Goal: Task Accomplishment & Management: Complete application form

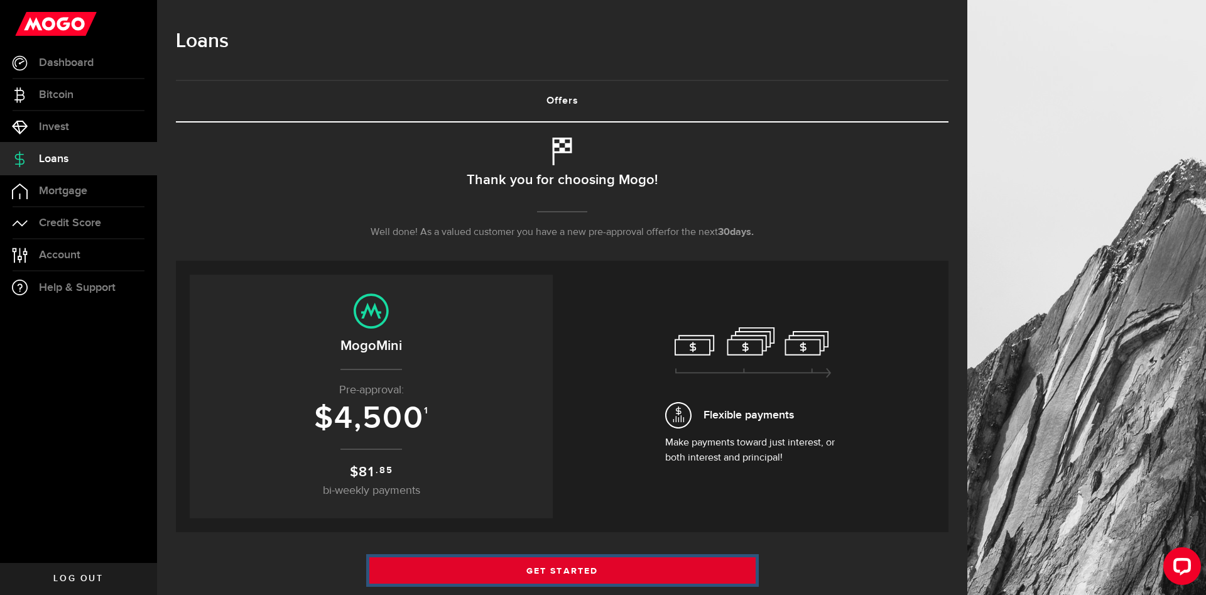
click at [535, 563] on link "Get Started" at bounding box center [562, 570] width 386 height 26
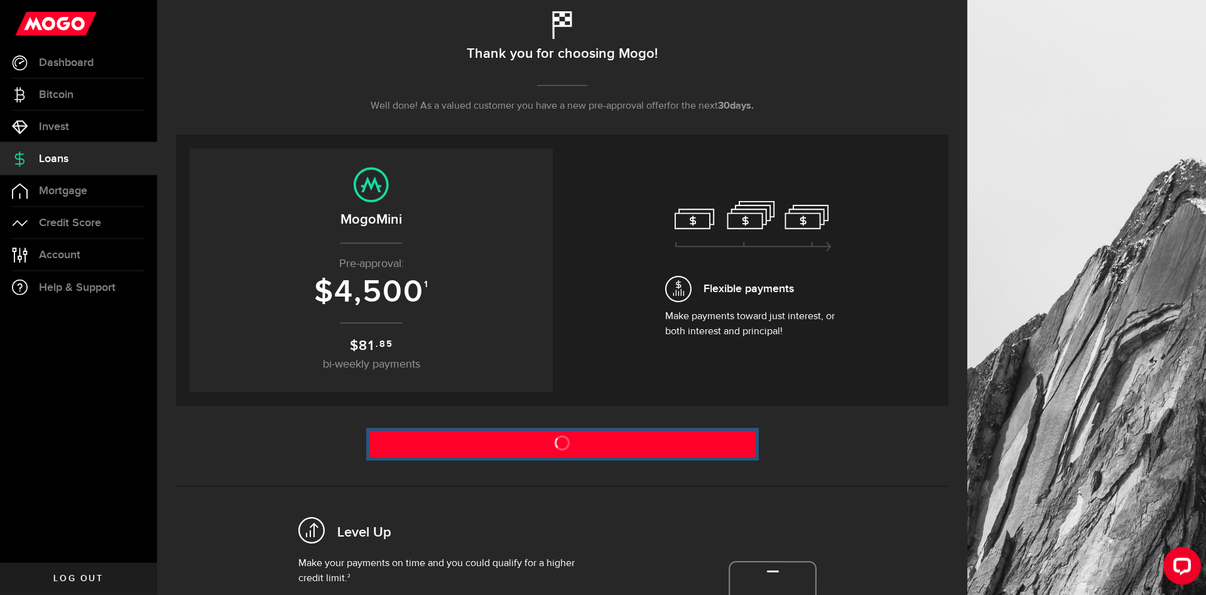
scroll to position [192, 0]
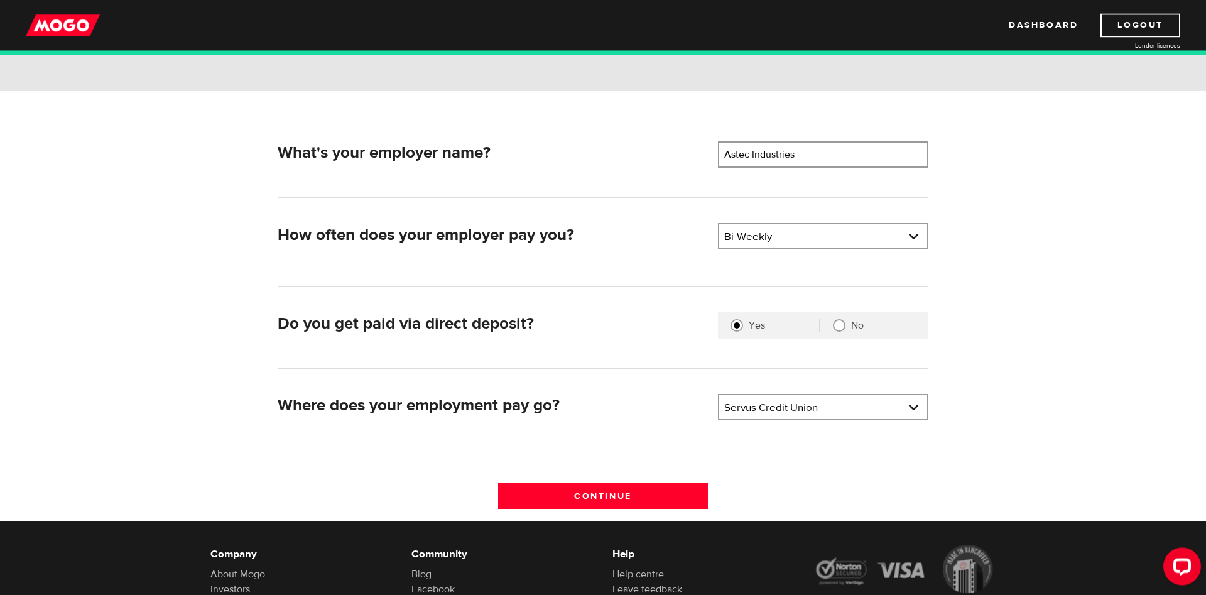
scroll to position [128, 0]
click at [556, 492] on input "Continue" at bounding box center [603, 495] width 210 height 26
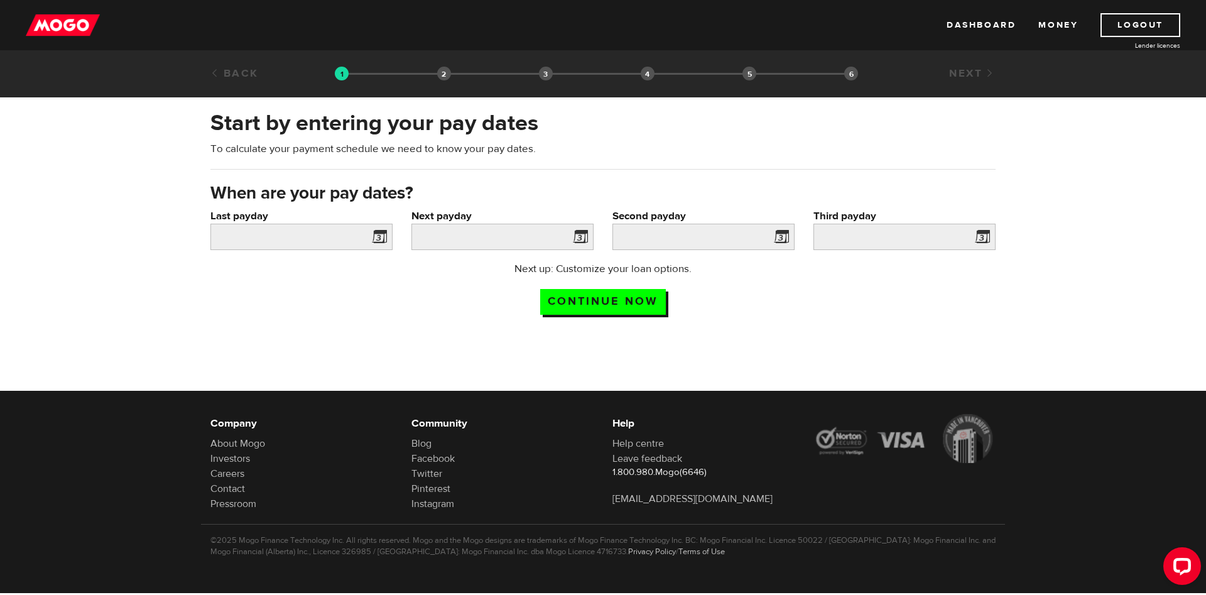
click at [386, 235] on span at bounding box center [376, 239] width 19 height 20
click at [376, 235] on span at bounding box center [376, 239] width 19 height 20
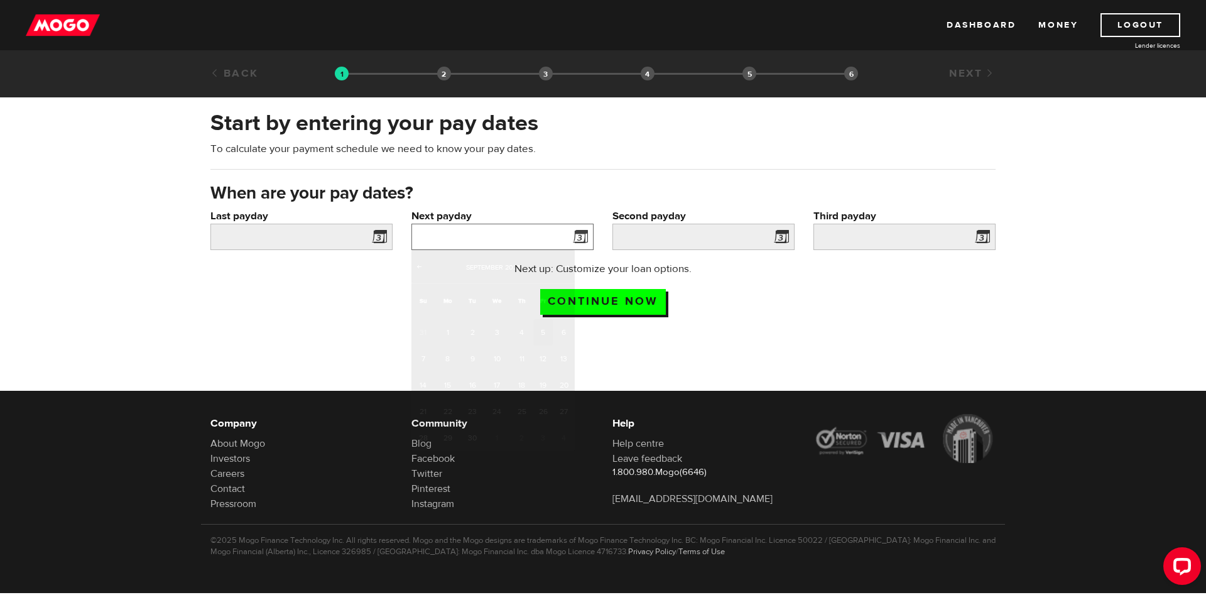
click at [507, 234] on input "Next payday" at bounding box center [502, 237] width 182 height 26
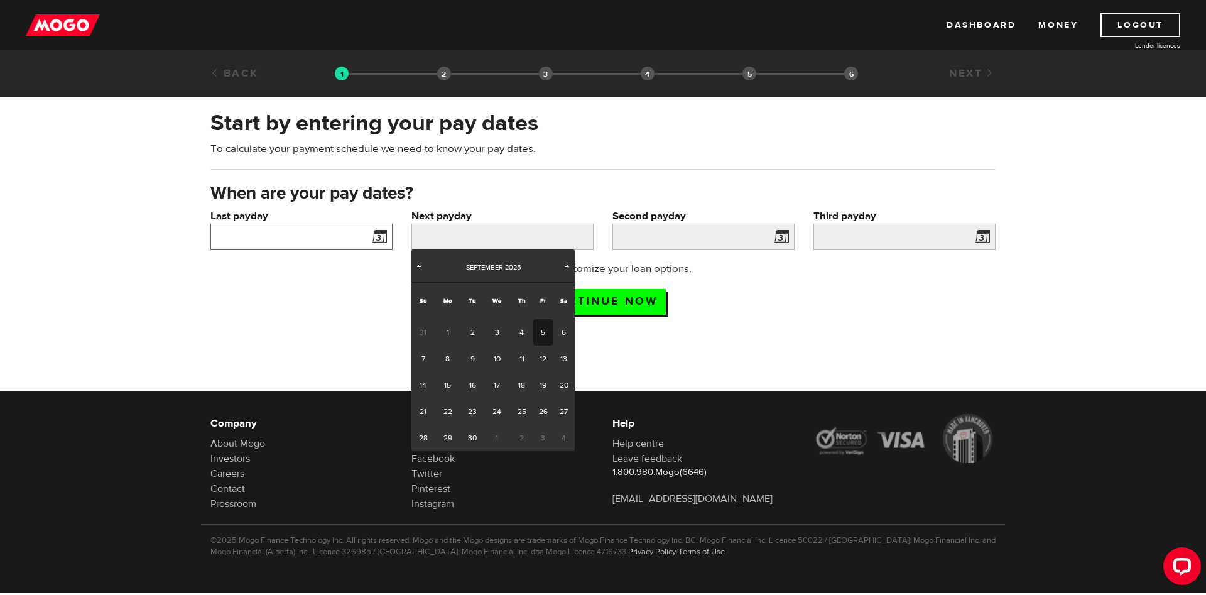
click at [334, 232] on input "Last payday" at bounding box center [301, 237] width 182 height 26
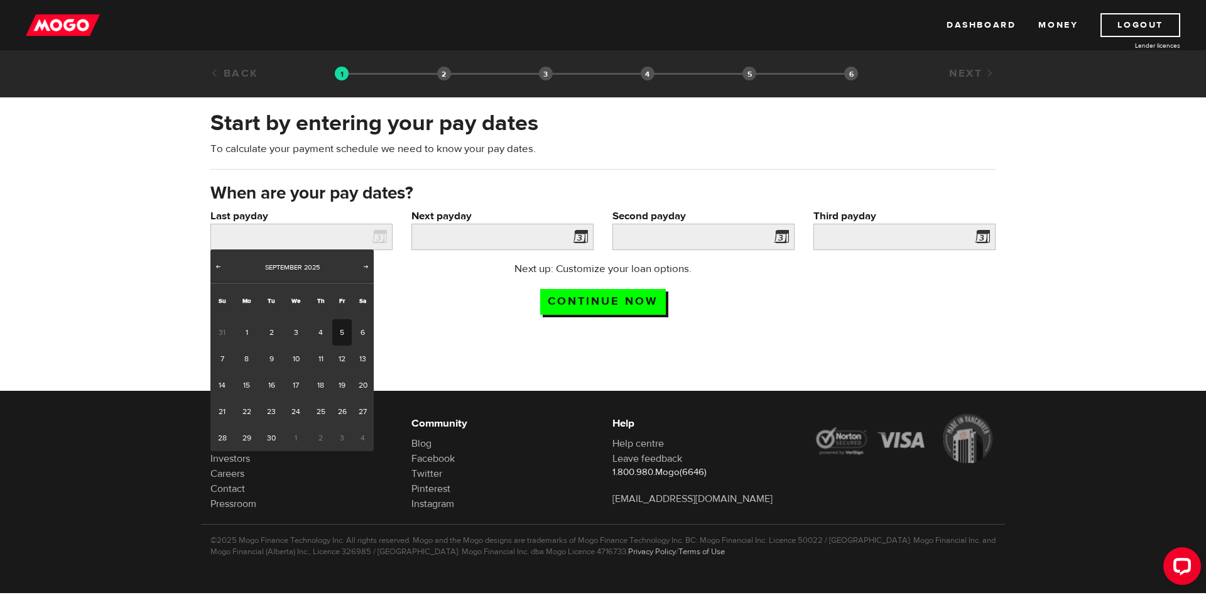
click at [342, 328] on link "5" at bounding box center [341, 332] width 19 height 26
type input "2025/09/05"
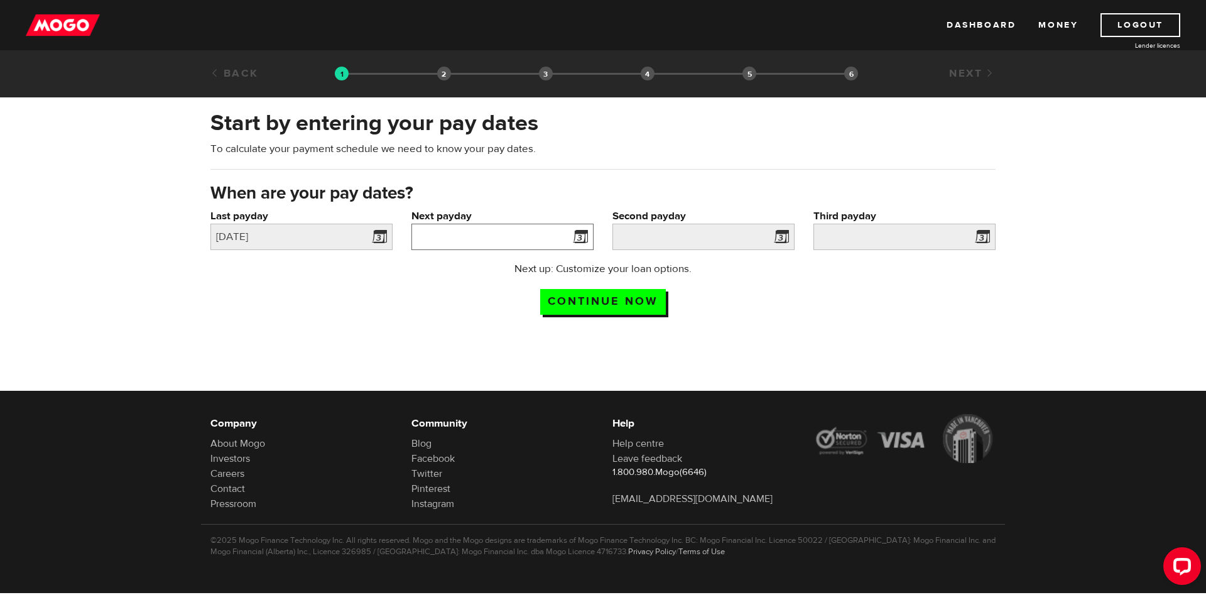
click at [510, 235] on input "Next payday" at bounding box center [502, 237] width 182 height 26
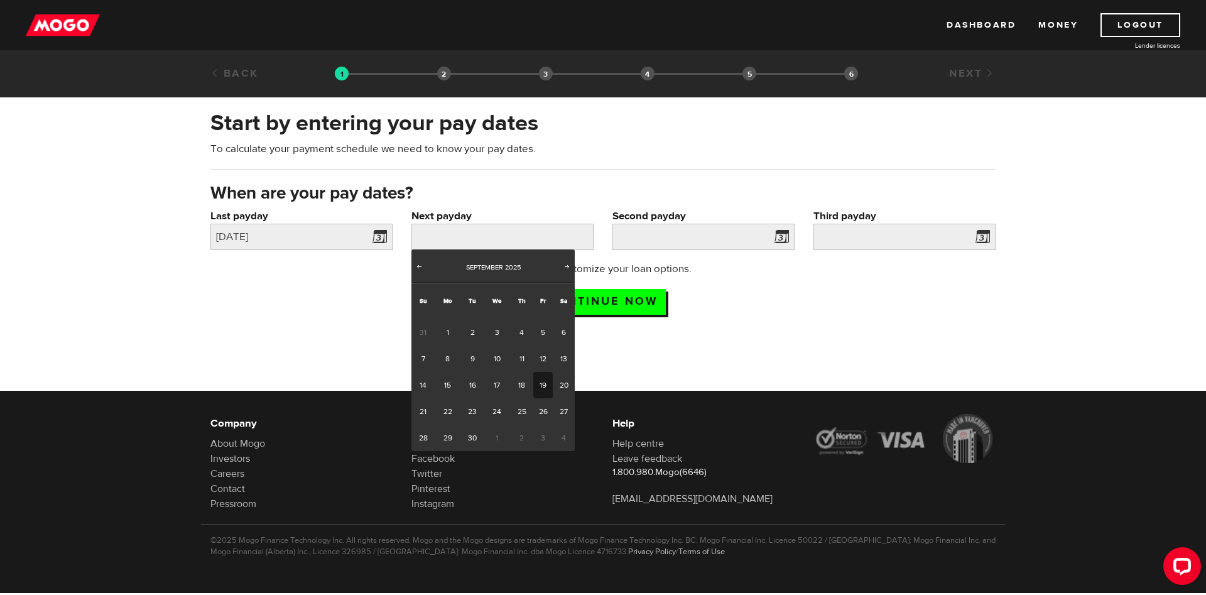
click at [540, 386] on link "19" at bounding box center [542, 385] width 19 height 26
type input "2025/09/19"
type input "2025/10/3"
type input "2025/10/17"
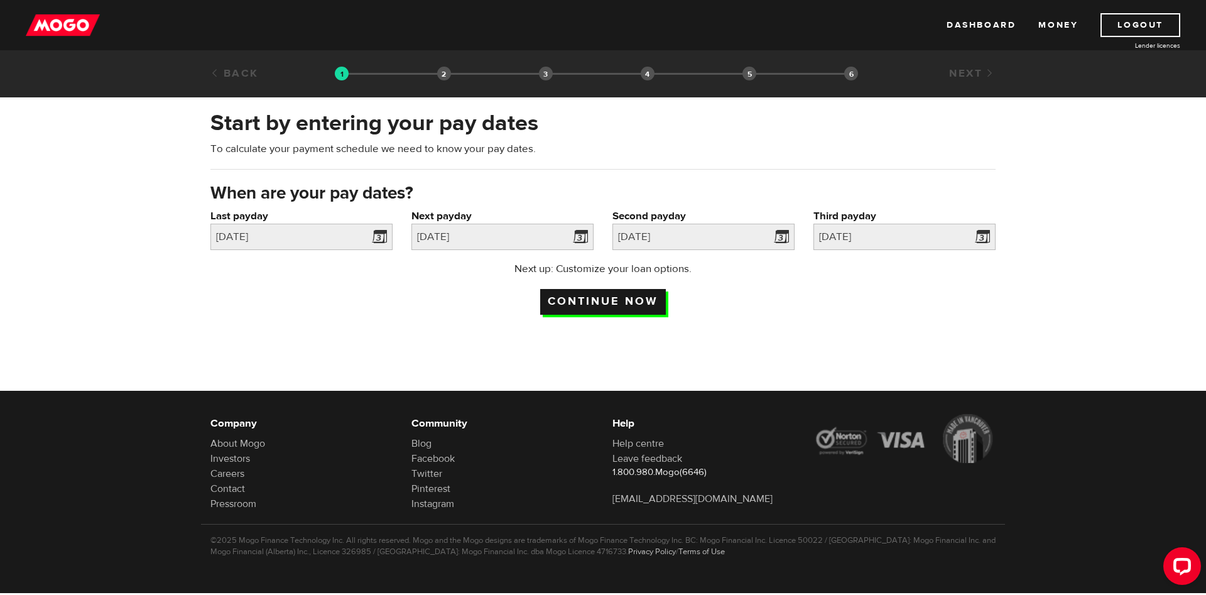
click at [584, 293] on input "Continue now" at bounding box center [603, 302] width 126 height 26
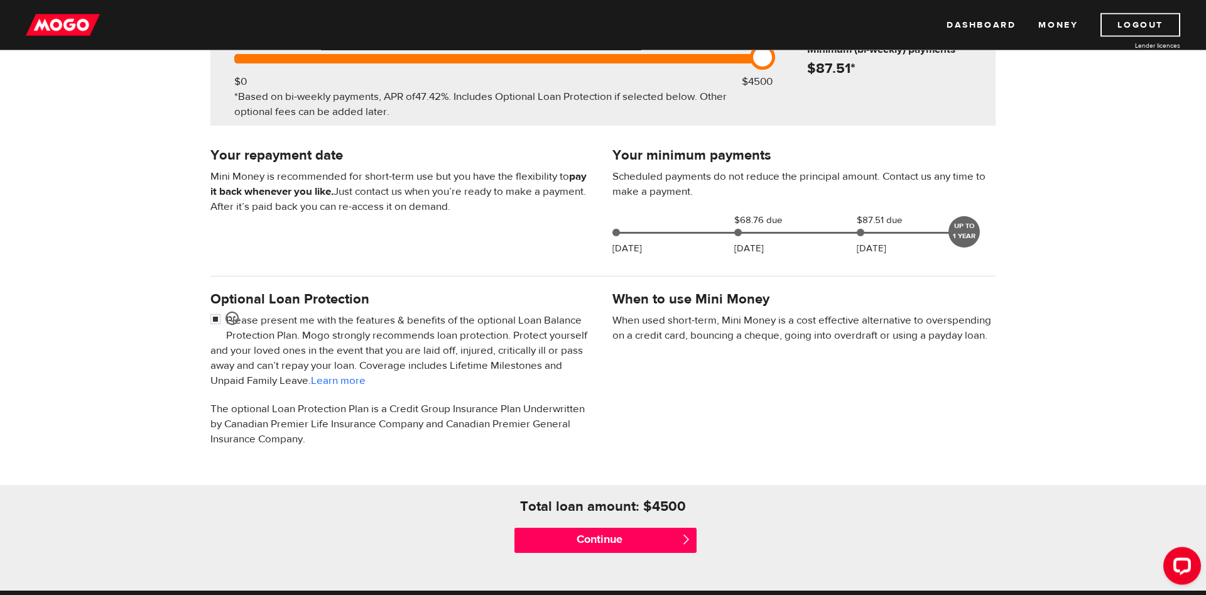
scroll to position [192, 0]
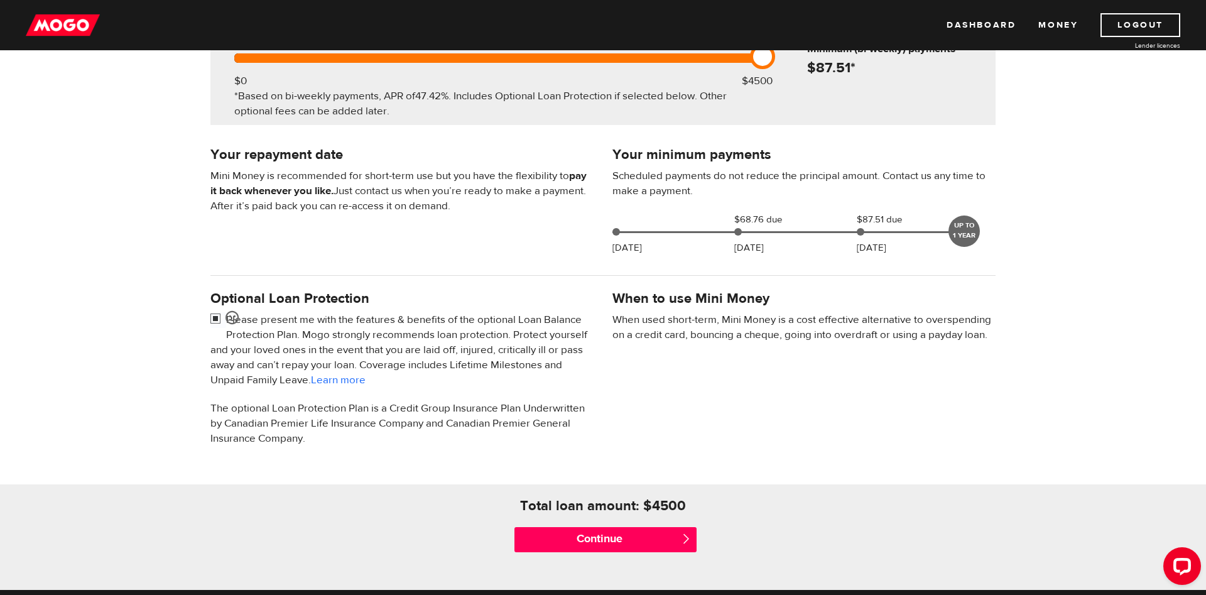
click at [217, 316] on input "checkbox" at bounding box center [218, 320] width 16 height 16
checkbox input "false"
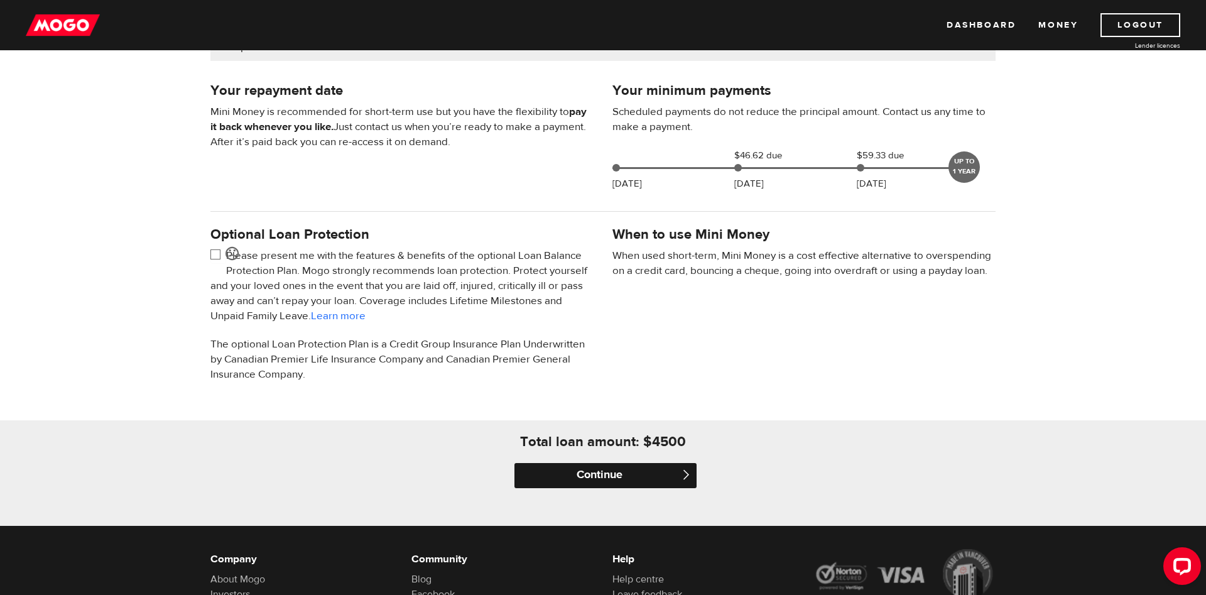
click at [625, 474] on input "Continue" at bounding box center [605, 475] width 182 height 25
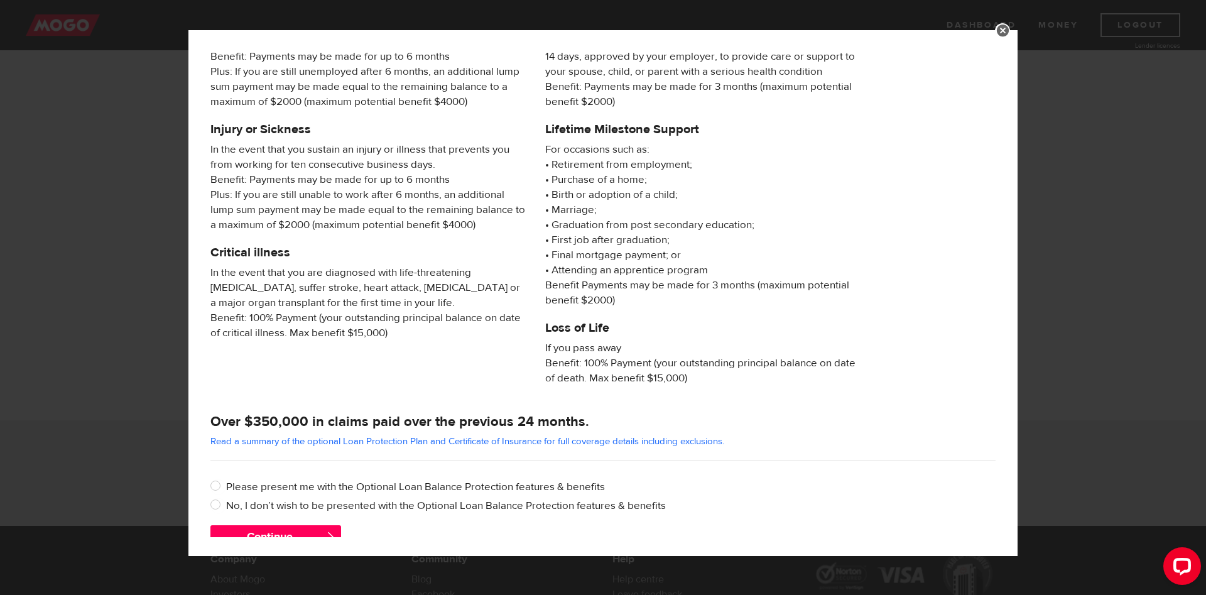
scroll to position [100, 0]
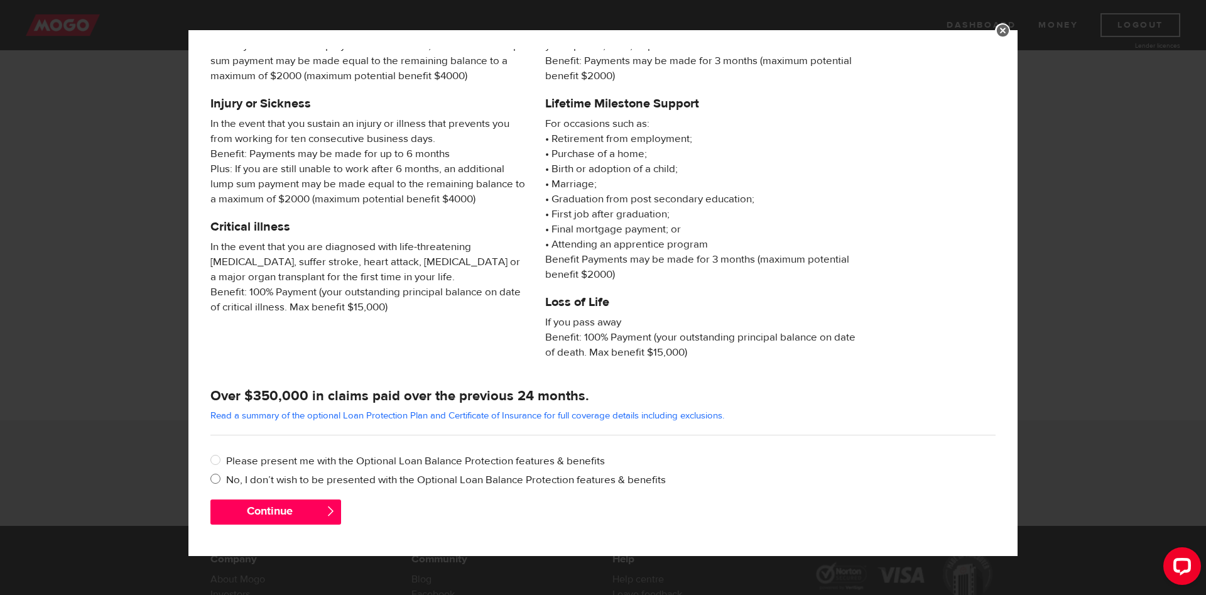
click at [214, 481] on input "No, I don’t wish to be presented with the Optional Loan Balance Protection feat…" at bounding box center [218, 480] width 16 height 16
radio input "true"
click at [246, 512] on button "Continue" at bounding box center [275, 511] width 131 height 25
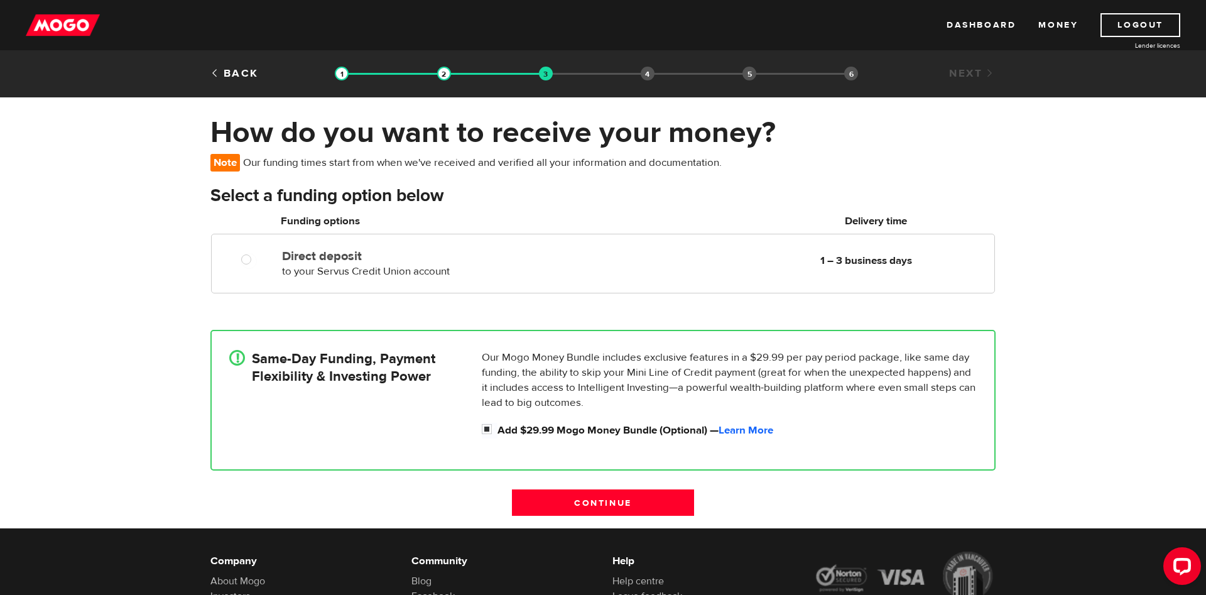
scroll to position [64, 0]
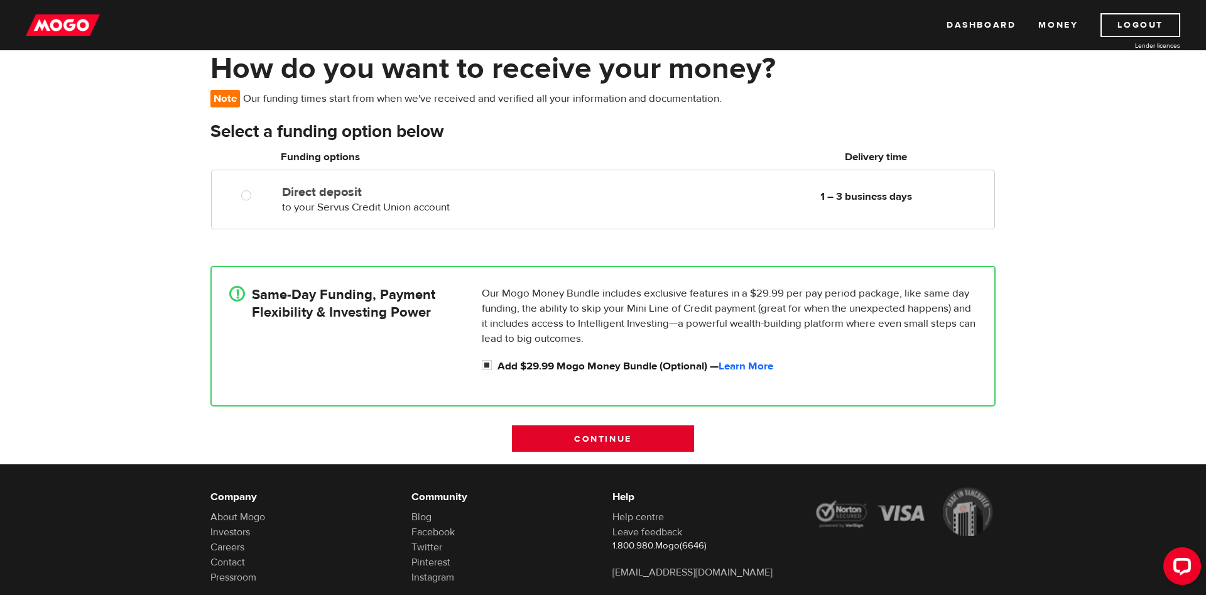
click at [613, 436] on input "Continue" at bounding box center [603, 438] width 182 height 26
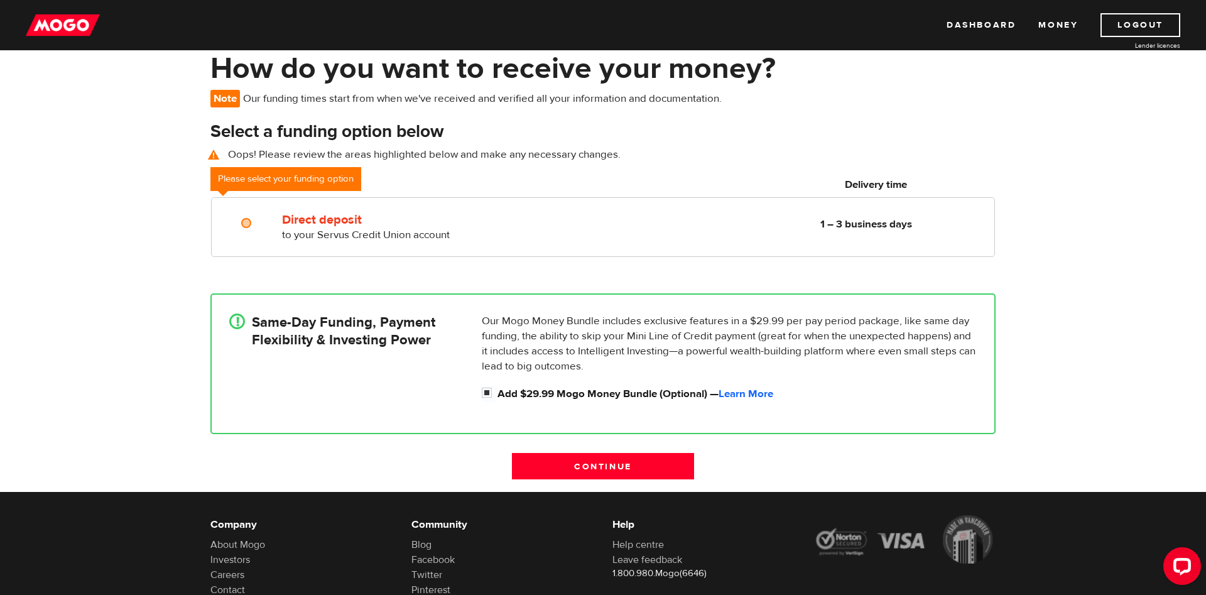
click at [262, 340] on h4 "Same-Day Funding, Payment Flexibility & Investing Power" at bounding box center [343, 330] width 183 height 35
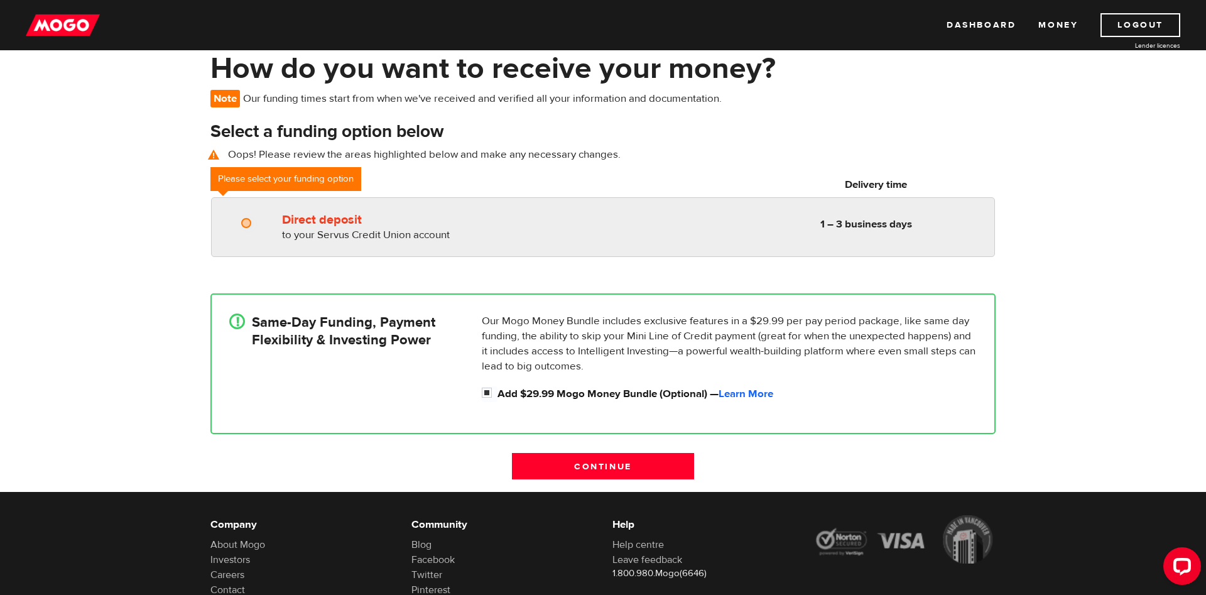
radio input "true"
click at [260, 205] on div "Direct deposit to your Servus Credit Union account Delivery in 1 – 3 business d…" at bounding box center [603, 227] width 784 height 60
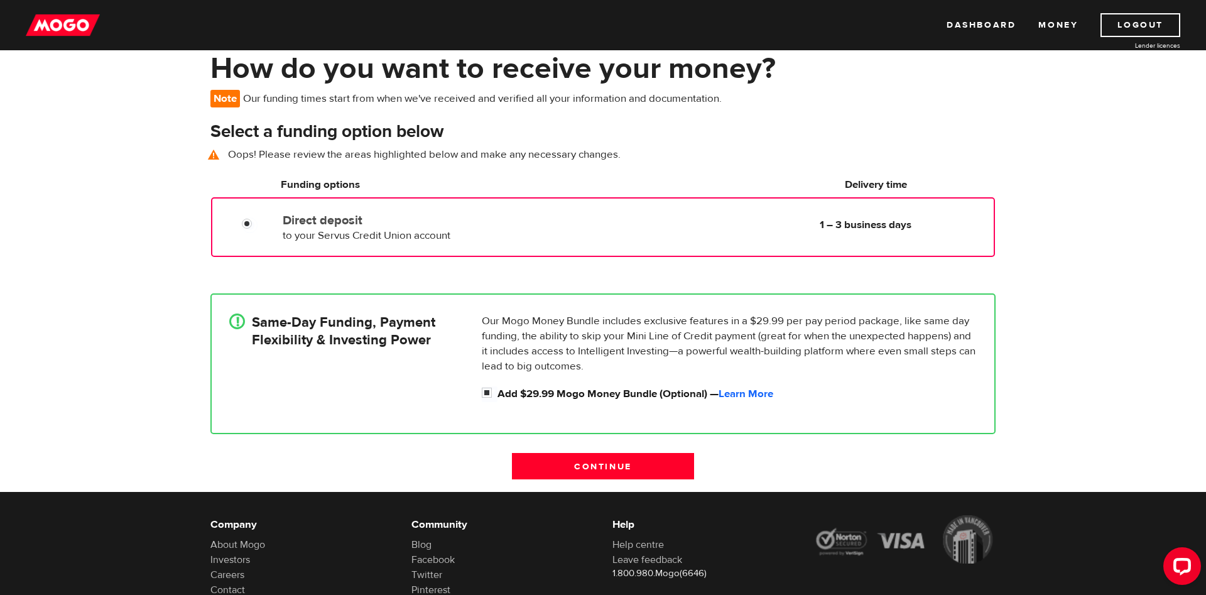
click at [345, 351] on div "! Same-Day Funding, Payment Flexibility & Investing Power" at bounding box center [350, 360] width 252 height 94
click at [485, 392] on input "Add $29.99 Mogo Money Bundle (Optional) — Learn More" at bounding box center [490, 394] width 16 height 16
checkbox input "false"
radio input "false"
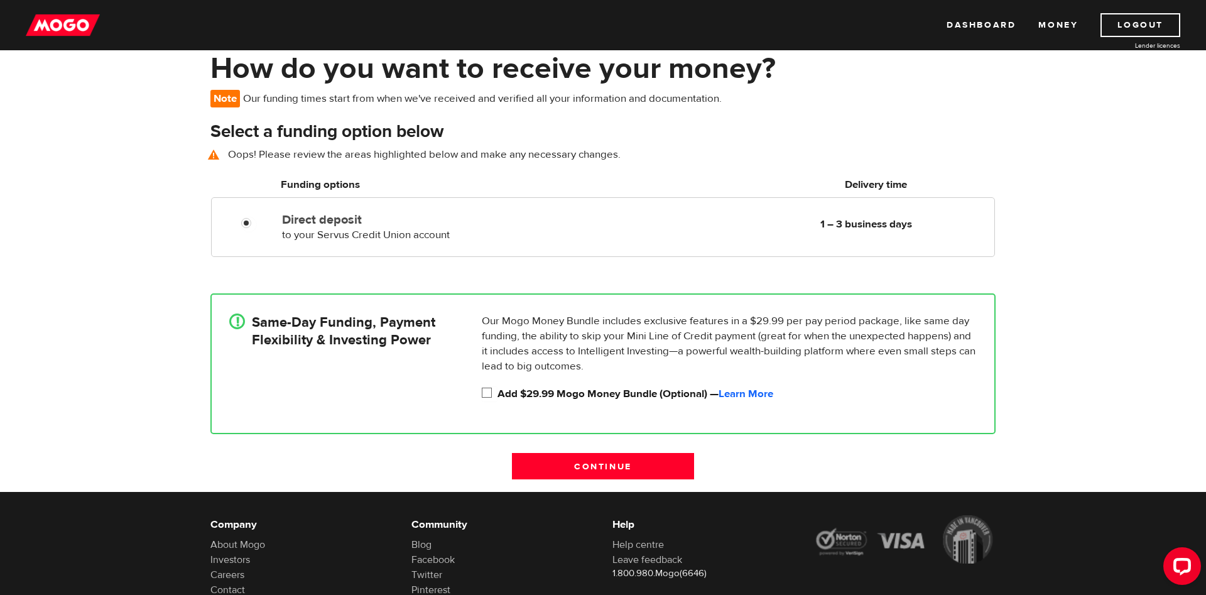
click at [484, 392] on input "Add $29.99 Mogo Money Bundle (Optional) — Learn More" at bounding box center [490, 394] width 16 height 16
click at [489, 392] on input "Add $29.99 Mogo Money Bundle (Optional) — Learn More" at bounding box center [490, 394] width 16 height 16
checkbox input "false"
click at [614, 468] on input "Continue" at bounding box center [603, 466] width 182 height 26
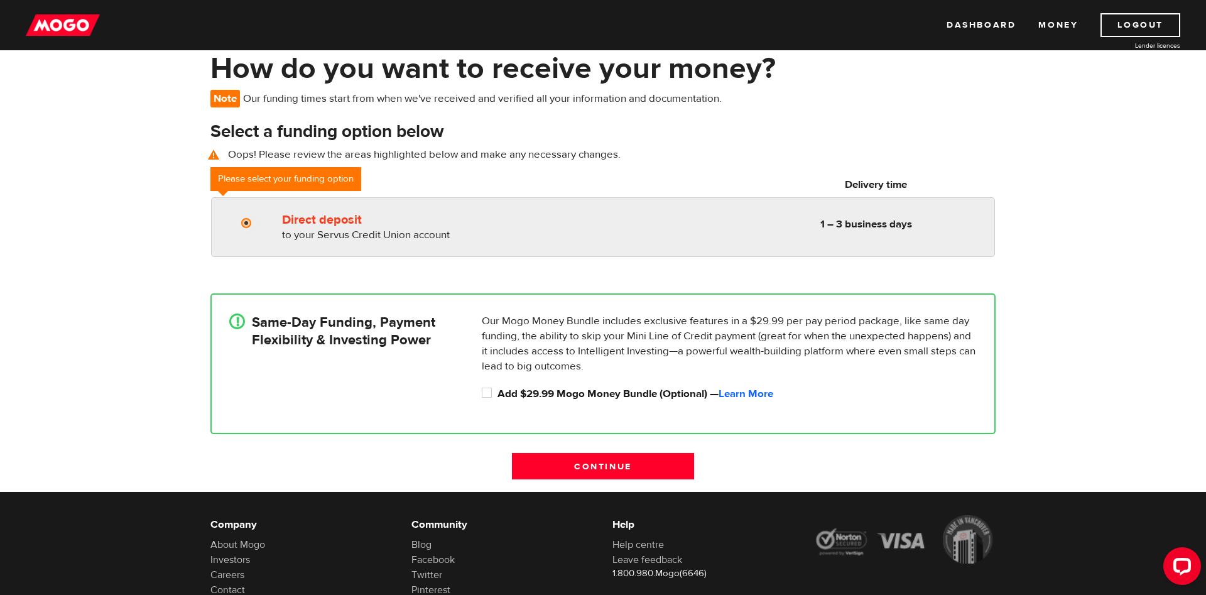
radio input "true"
click at [246, 223] on input "Direct deposit" at bounding box center [249, 225] width 16 height 16
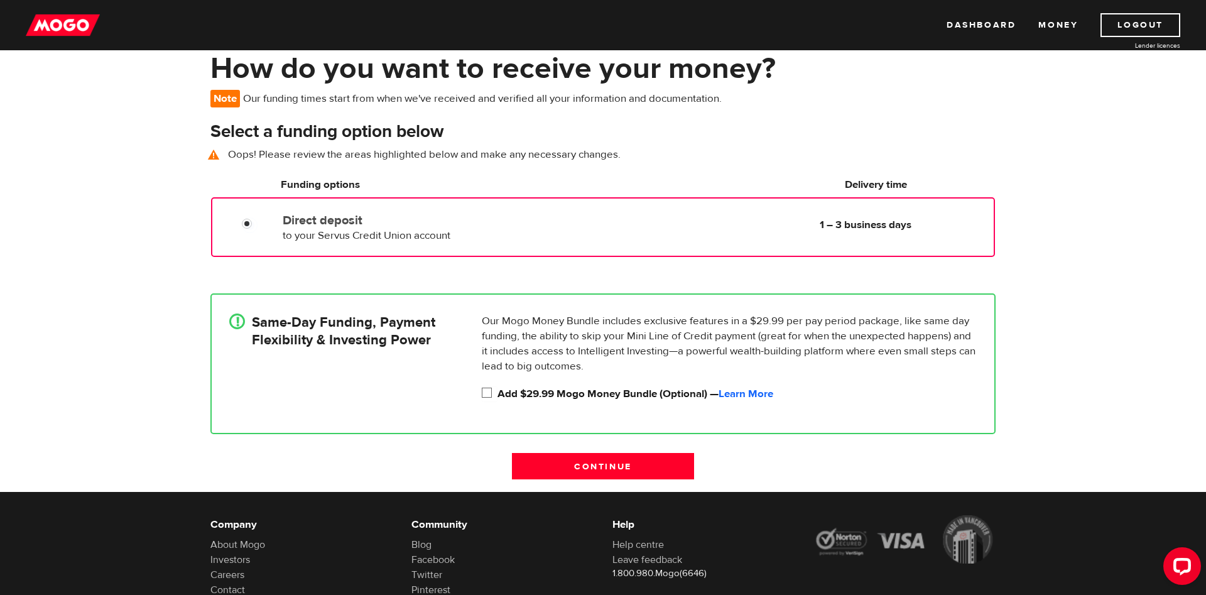
click at [489, 394] on input "Add $29.99 Mogo Money Bundle (Optional) — Learn More" at bounding box center [490, 394] width 16 height 16
checkbox input "true"
click at [612, 463] on input "Continue" at bounding box center [603, 466] width 182 height 26
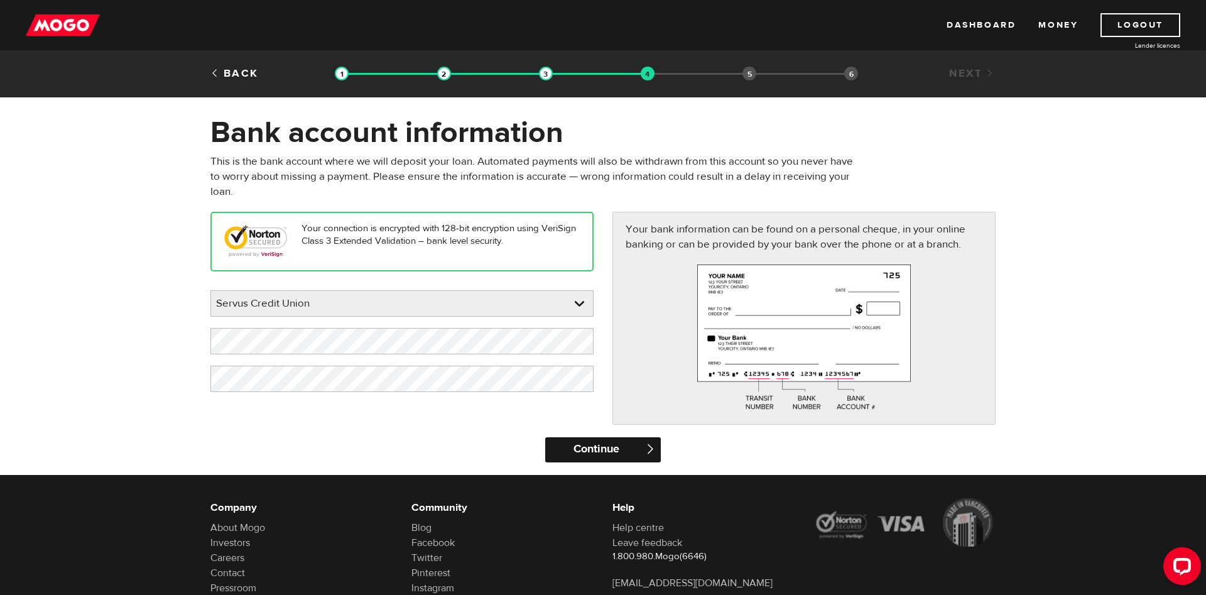
click at [583, 446] on input "Continue" at bounding box center [602, 449] width 115 height 25
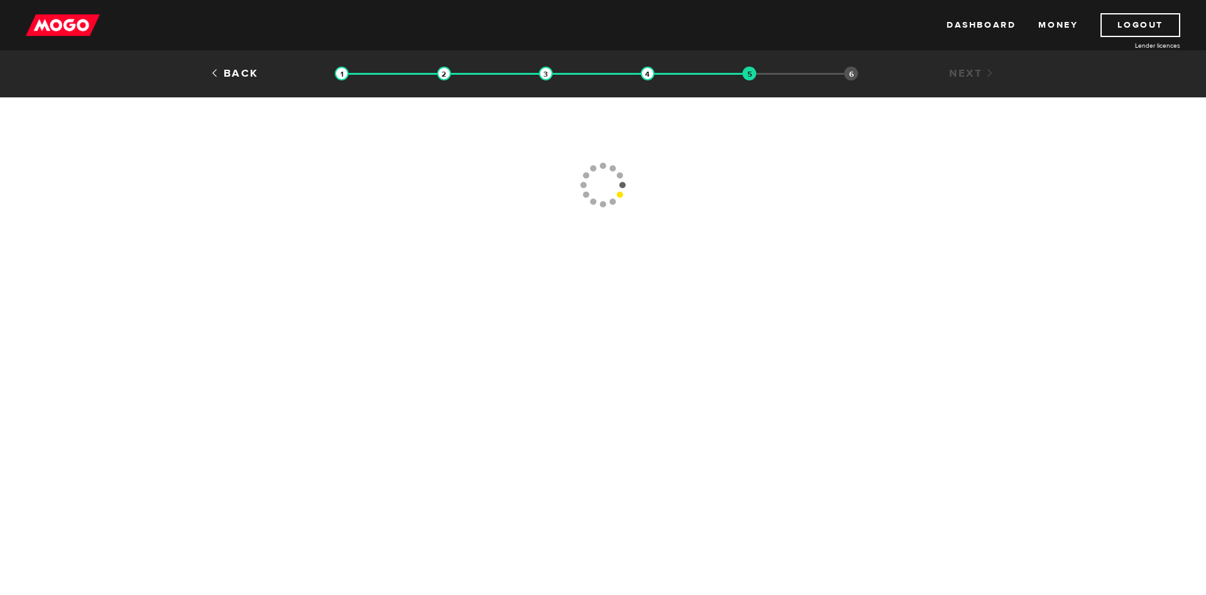
type input "[PHONE_NUMBER]"
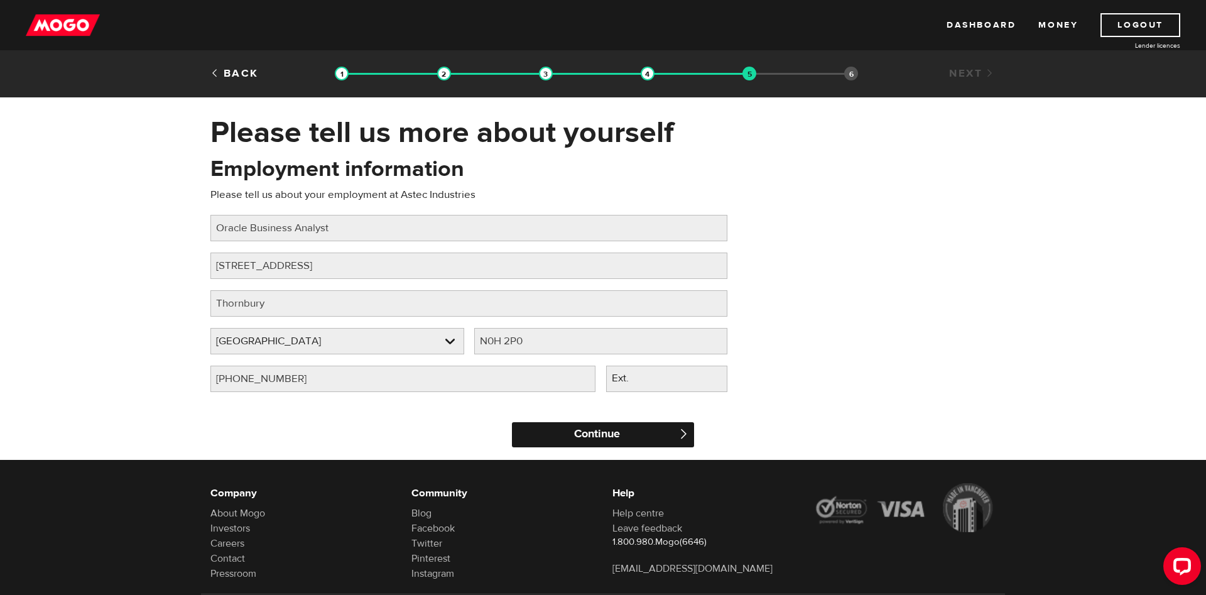
click at [639, 440] on input "Continue" at bounding box center [603, 434] width 182 height 25
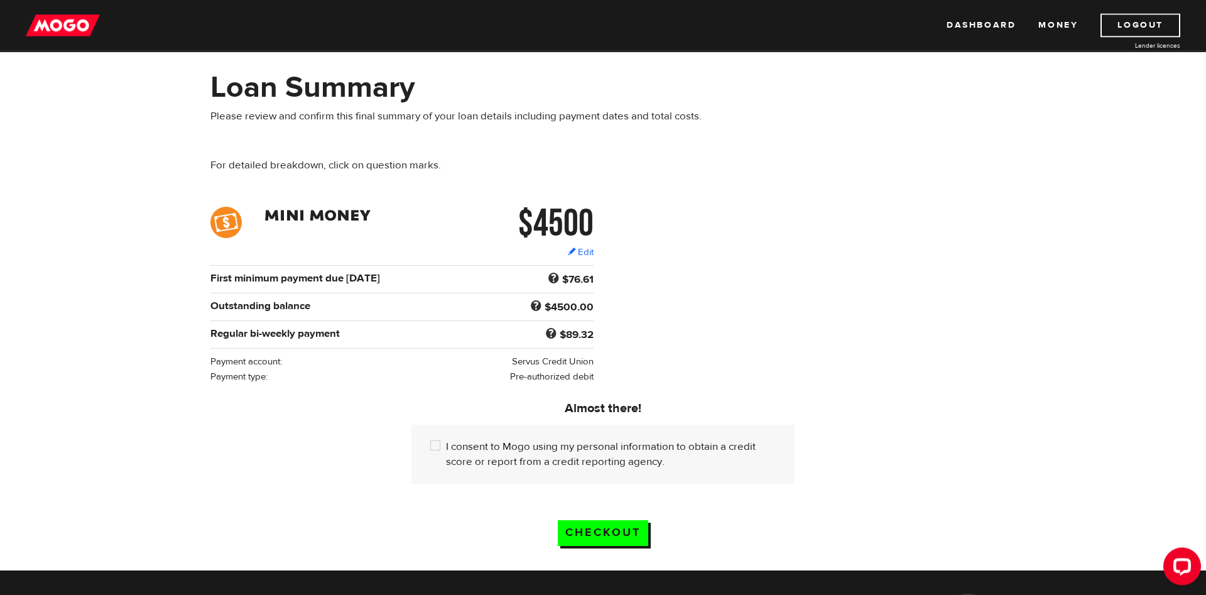
scroll to position [64, 0]
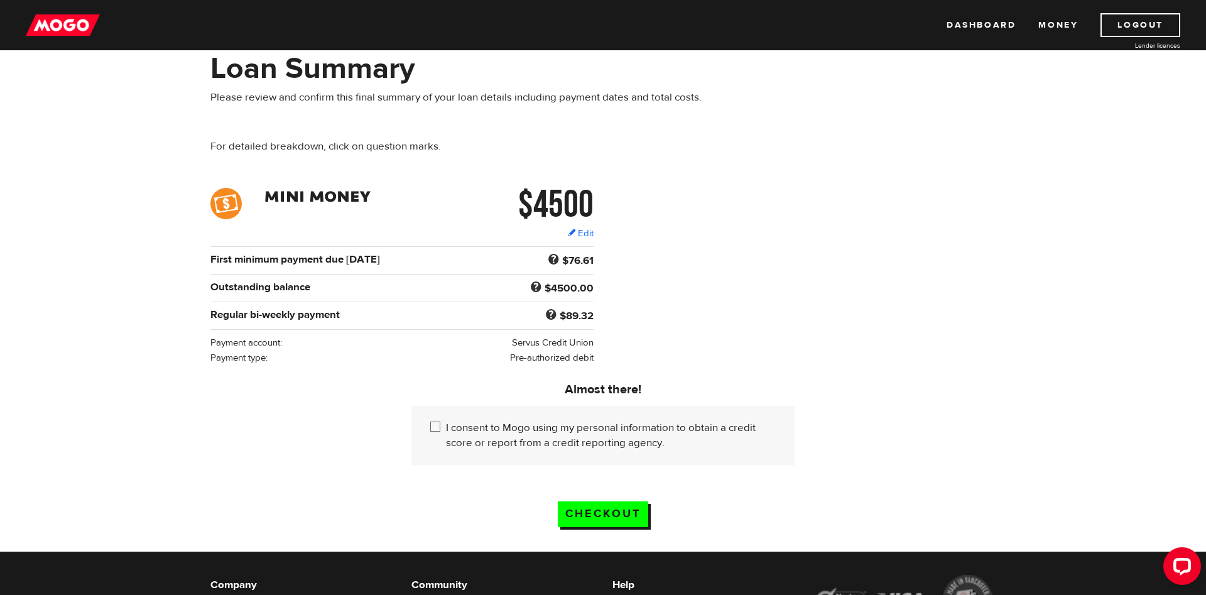
click at [436, 420] on input "I consent to Mogo using my personal information to obtain a credit score or rep…" at bounding box center [438, 428] width 16 height 16
checkbox input "true"
click at [624, 501] on input "Checkout" at bounding box center [603, 514] width 90 height 26
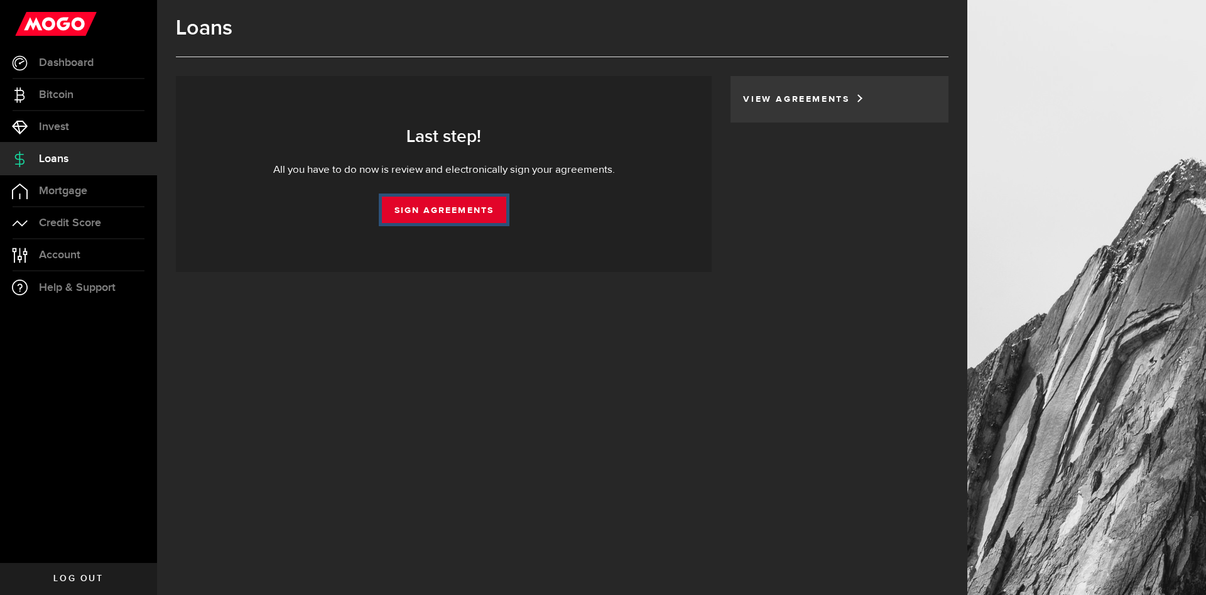
click at [469, 209] on link "Sign Agreements" at bounding box center [444, 210] width 124 height 26
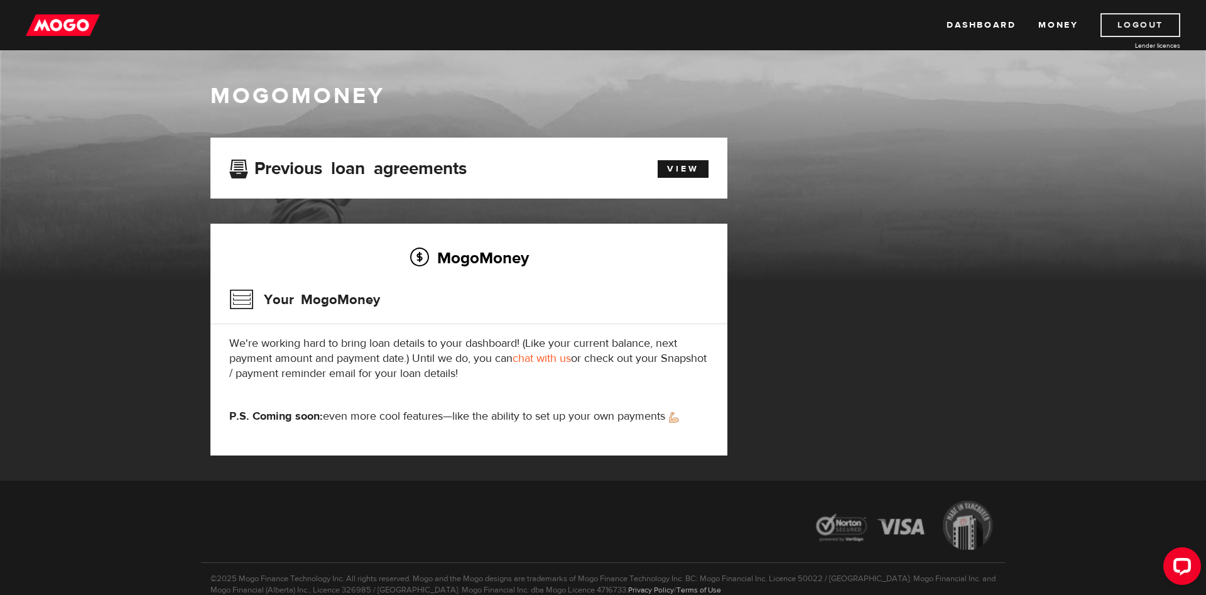
click at [1153, 19] on link "Logout" at bounding box center [1140, 25] width 80 height 24
